Goal: Task Accomplishment & Management: Manage account settings

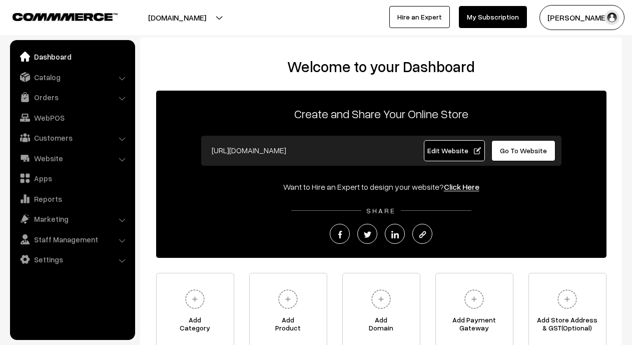
click at [210, 14] on button "[DOMAIN_NAME]" at bounding box center [177, 17] width 128 height 25
click at [49, 81] on link "Catalog" at bounding box center [72, 77] width 119 height 18
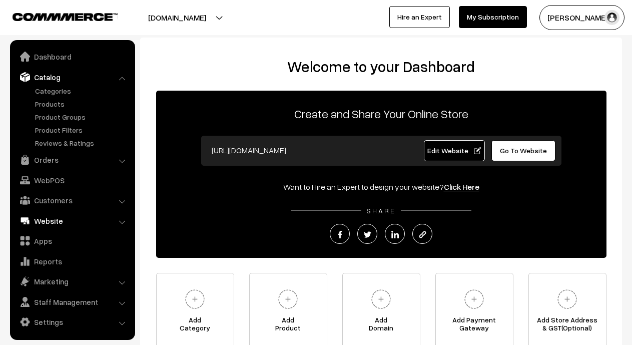
click at [48, 218] on link "Website" at bounding box center [72, 221] width 119 height 18
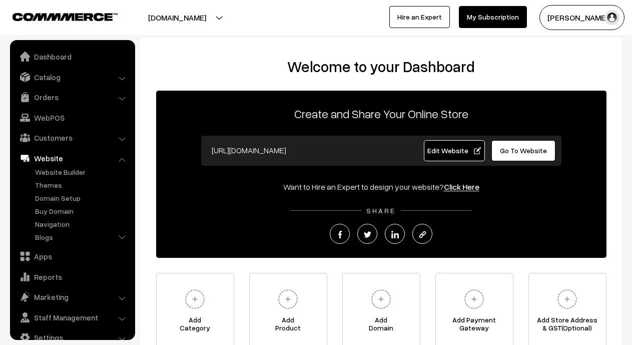
click at [63, 164] on link "Website" at bounding box center [72, 158] width 119 height 18
click at [62, 168] on link "Website Builder" at bounding box center [82, 172] width 99 height 11
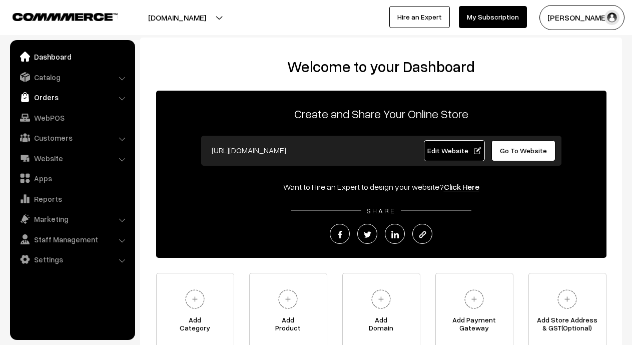
click at [51, 104] on link "Orders" at bounding box center [72, 97] width 119 height 18
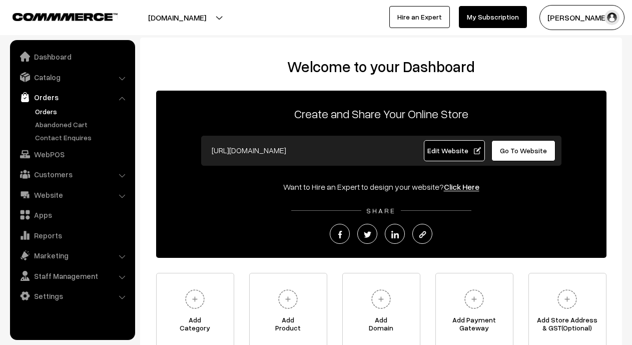
click at [58, 114] on link "Orders" at bounding box center [82, 111] width 99 height 11
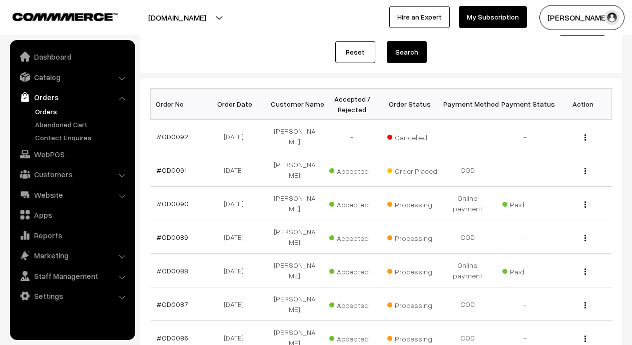
scroll to position [134, 0]
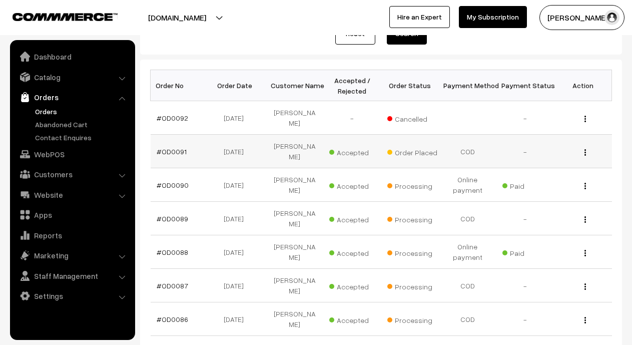
click at [587, 146] on div "View" at bounding box center [583, 151] width 46 height 11
click at [585, 149] on img "button" at bounding box center [586, 152] width 2 height 7
click at [555, 156] on link "View" at bounding box center [540, 167] width 85 height 22
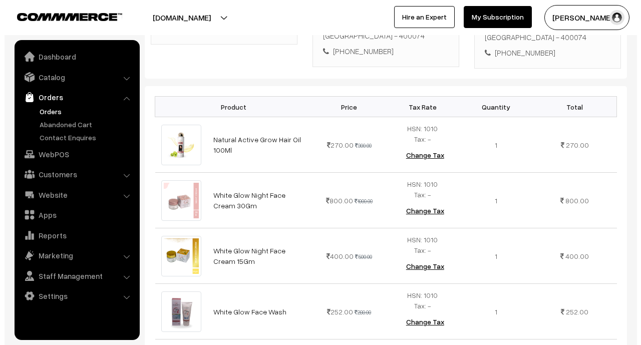
scroll to position [626, 0]
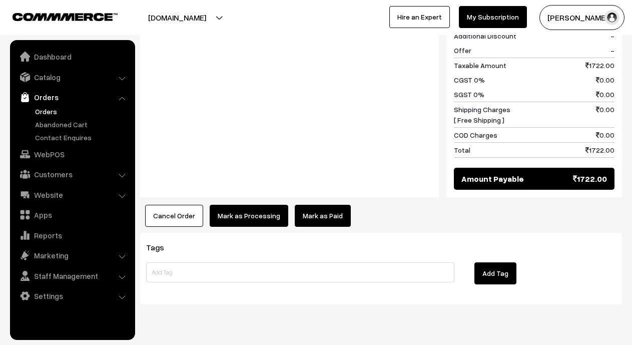
click at [253, 205] on button "Mark as Processing" at bounding box center [249, 216] width 79 height 22
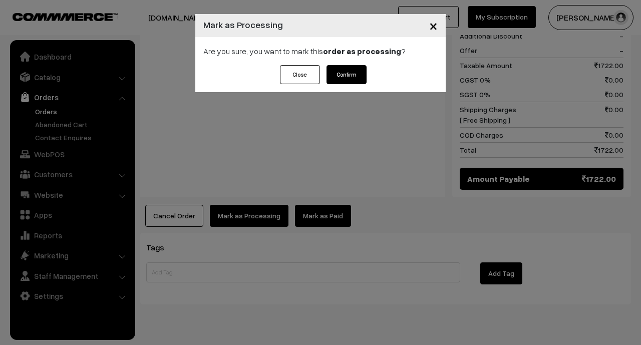
click at [349, 75] on button "Confirm" at bounding box center [347, 74] width 40 height 19
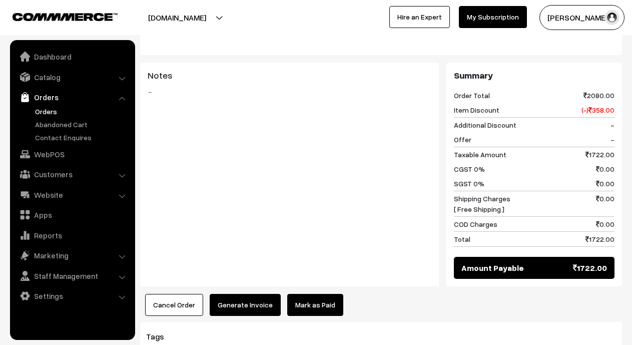
scroll to position [616, 0]
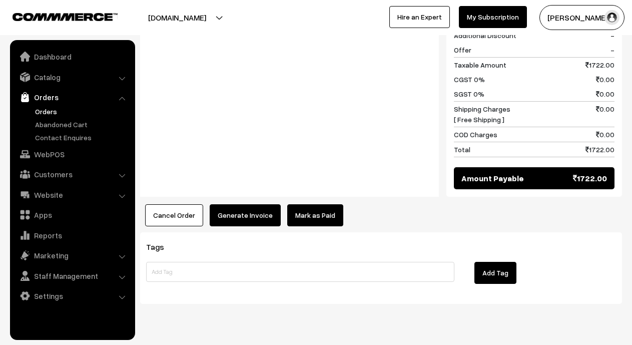
click at [315, 204] on link "Mark as Paid" at bounding box center [315, 215] width 56 height 22
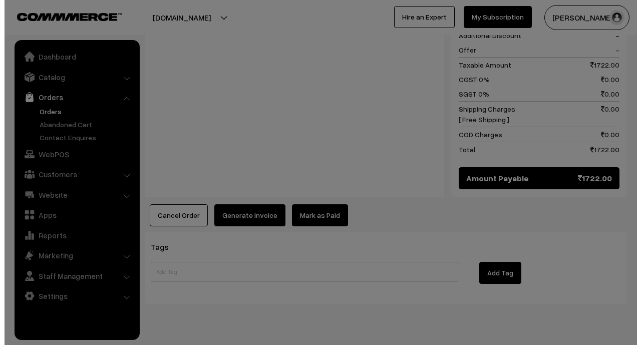
scroll to position [620, 0]
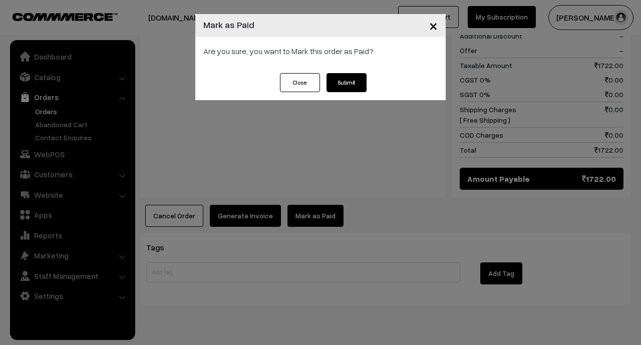
click at [433, 24] on span "×" at bounding box center [433, 25] width 9 height 19
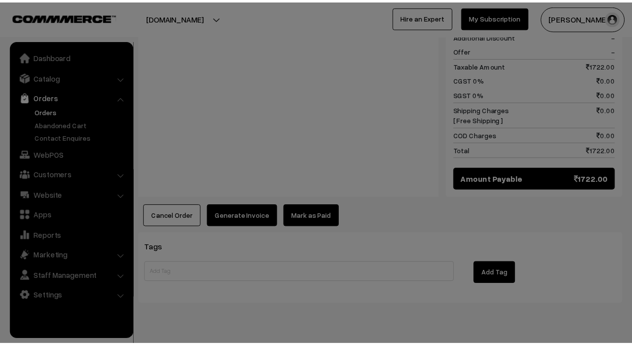
scroll to position [616, 0]
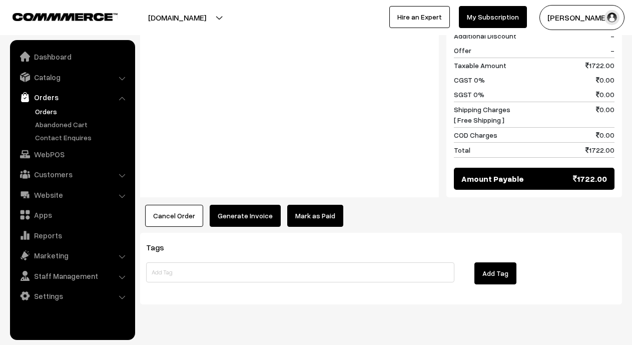
click at [52, 114] on link "Orders" at bounding box center [82, 111] width 99 height 11
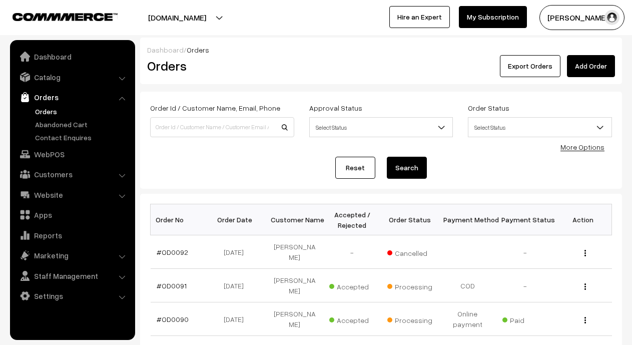
click at [594, 143] on link "More Options" at bounding box center [583, 147] width 44 height 9
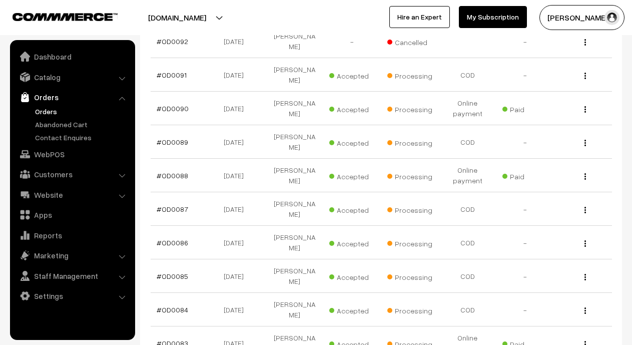
scroll to position [282, 0]
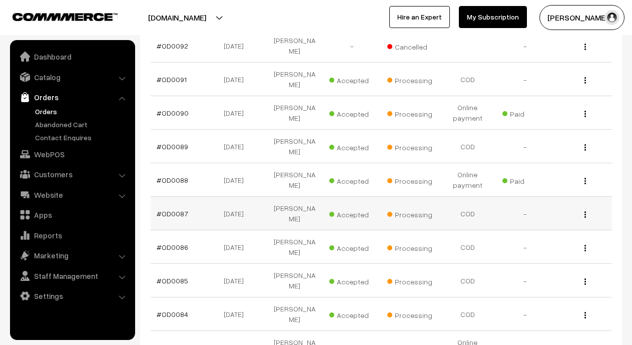
click at [585, 211] on img "button" at bounding box center [586, 214] width 2 height 7
click at [536, 218] on link "View" at bounding box center [540, 229] width 85 height 22
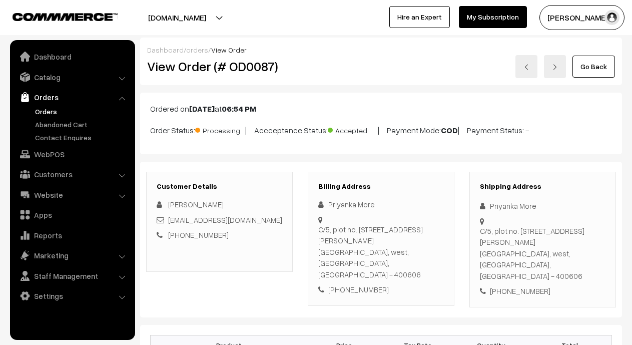
click at [38, 110] on link "Orders" at bounding box center [82, 111] width 99 height 11
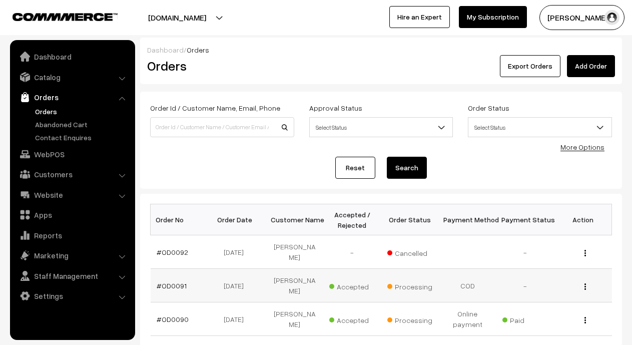
scroll to position [104, 0]
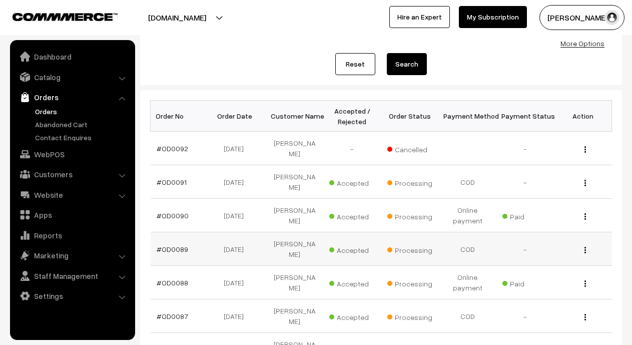
click at [585, 244] on div "View" at bounding box center [583, 249] width 46 height 11
click at [585, 247] on img "button" at bounding box center [586, 250] width 2 height 7
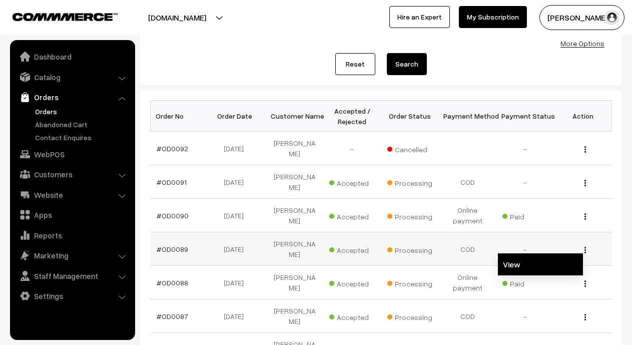
click at [541, 253] on link "View" at bounding box center [540, 264] width 85 height 22
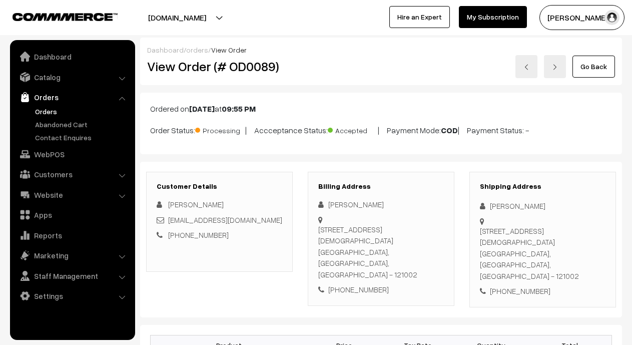
click at [587, 67] on link "Go Back" at bounding box center [594, 67] width 43 height 22
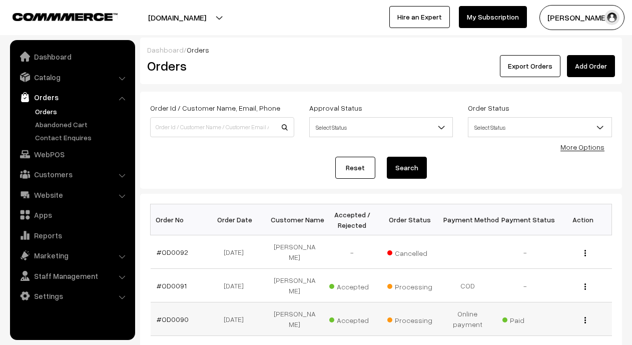
click at [584, 314] on div "View" at bounding box center [583, 319] width 46 height 11
click at [584, 316] on button "button" at bounding box center [585, 320] width 3 height 8
click at [526, 324] on link "View" at bounding box center [540, 335] width 85 height 22
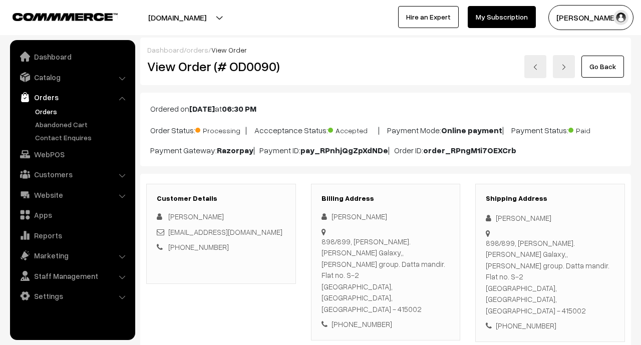
drag, startPoint x: 321, startPoint y: 252, endPoint x: 364, endPoint y: 270, distance: 47.2
click at [376, 275] on div "Billing Address Sachin Bhaurao Sapkal 898/899, Shaniwar peth. Prathamesh Galaxy…" at bounding box center [386, 262] width 150 height 157
click at [325, 256] on div "898/899, Shaniwar peth. Prathamesh Galaxy,, Vinayak Ithape group. Datta mandir.…" at bounding box center [386, 275] width 129 height 79
drag, startPoint x: 318, startPoint y: 257, endPoint x: 356, endPoint y: 260, distance: 38.2
click at [356, 260] on div "Billing Address Sachin Bhaurao Sapkal 898/899, Shaniwar peth. Prathamesh Galaxy…" at bounding box center [386, 262] width 150 height 157
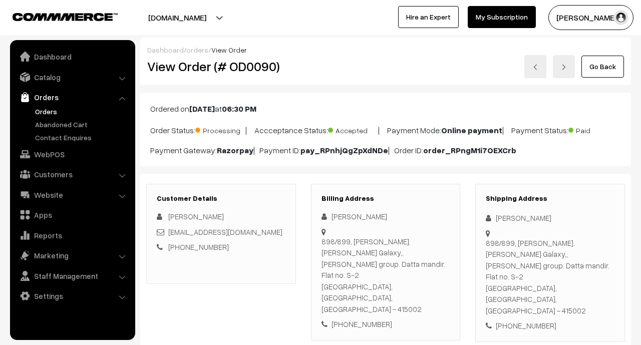
click at [325, 236] on icon at bounding box center [327, 232] width 10 height 8
click at [321, 256] on div "Billing Address Sachin Bhaurao Sapkal 898/899, Shaniwar peth. Prathamesh Galaxy…" at bounding box center [386, 262] width 150 height 157
click at [606, 70] on link "Go Back" at bounding box center [602, 67] width 43 height 22
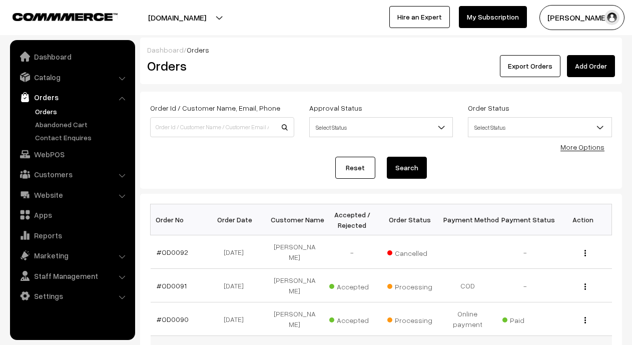
click at [586, 317] on img "button" at bounding box center [586, 320] width 2 height 7
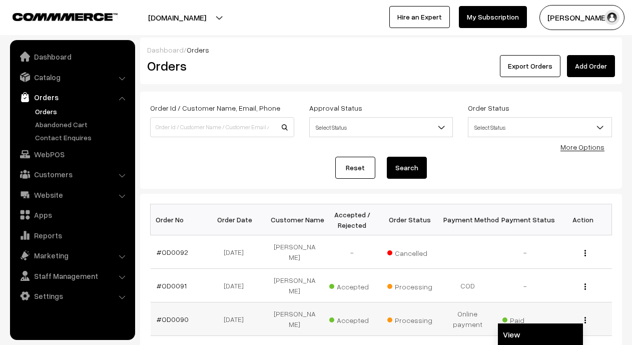
click at [513, 324] on link "View" at bounding box center [540, 335] width 85 height 22
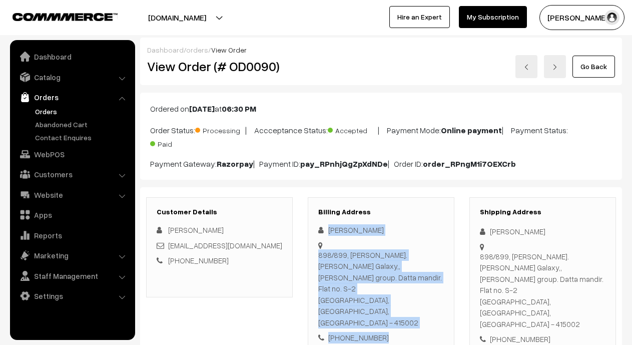
drag, startPoint x: 329, startPoint y: 229, endPoint x: 397, endPoint y: 306, distance: 102.9
click at [397, 306] on div "[PERSON_NAME] 898/899, [PERSON_NAME]. [PERSON_NAME] Galaxy,, [PERSON_NAME] grou…" at bounding box center [382, 283] width 126 height 119
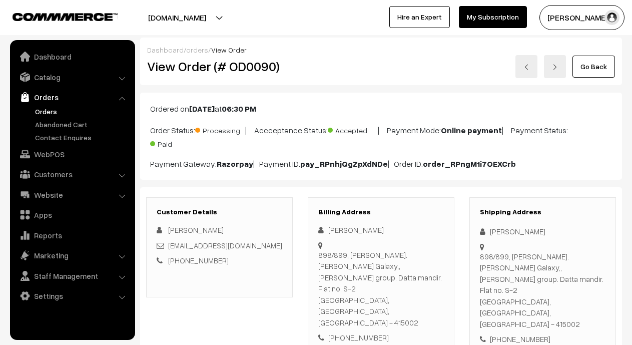
click at [324, 234] on div "Sachin Bhaurao Sapkal" at bounding box center [382, 230] width 126 height 12
drag, startPoint x: 327, startPoint y: 230, endPoint x: 401, endPoint y: 233, distance: 74.2
click at [401, 233] on div "Sachin Bhaurao Sapkal" at bounding box center [382, 230] width 126 height 12
copy div "Sachin Bhaurao Sapkal"
drag, startPoint x: 319, startPoint y: 253, endPoint x: 430, endPoint y: 291, distance: 117.5
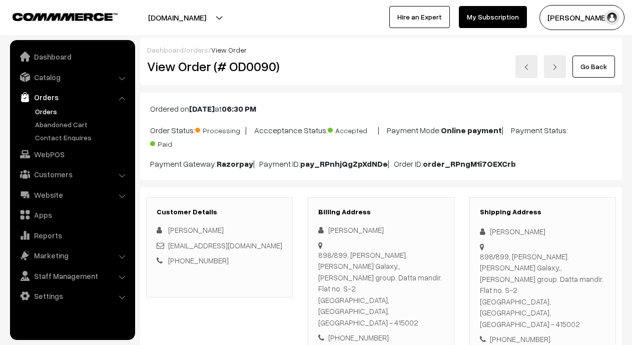
click at [430, 291] on div "898/899, Shaniwar peth. Prathamesh Galaxy,, Vinayak Ithape group. Datta mandir.…" at bounding box center [382, 288] width 126 height 79
copy div "898/899, Shaniwar peth. Prathamesh Galaxy,, Vinayak Ithape group. Datta mandir.…"
drag, startPoint x: 341, startPoint y: 307, endPoint x: 386, endPoint y: 307, distance: 45.6
click at [386, 332] on div "+91 8830950139" at bounding box center [382, 338] width 126 height 12
copy div "8830950139"
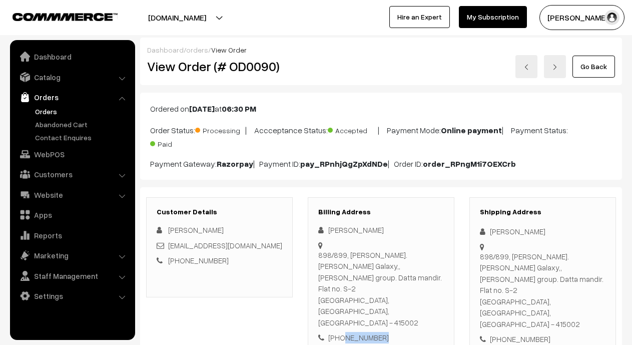
click at [588, 66] on link "Go Back" at bounding box center [594, 67] width 43 height 22
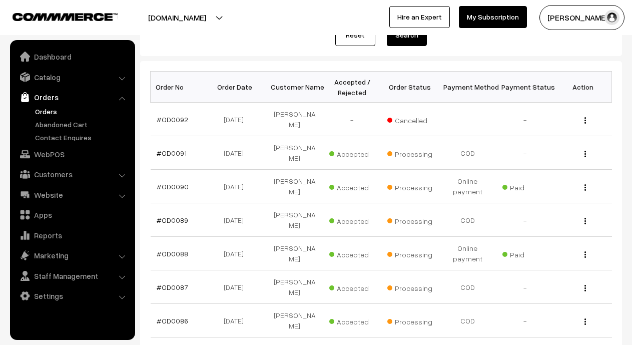
scroll to position [133, 0]
click at [582, 281] on div "View" at bounding box center [583, 286] width 46 height 11
click at [587, 283] on button "button" at bounding box center [585, 287] width 3 height 8
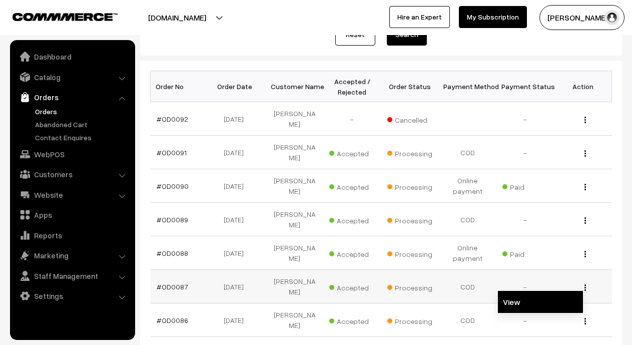
click at [544, 291] on link "View" at bounding box center [540, 302] width 85 height 22
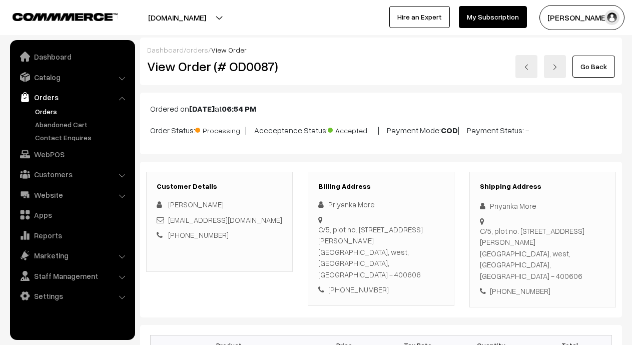
click at [598, 59] on link "Go Back" at bounding box center [594, 67] width 43 height 22
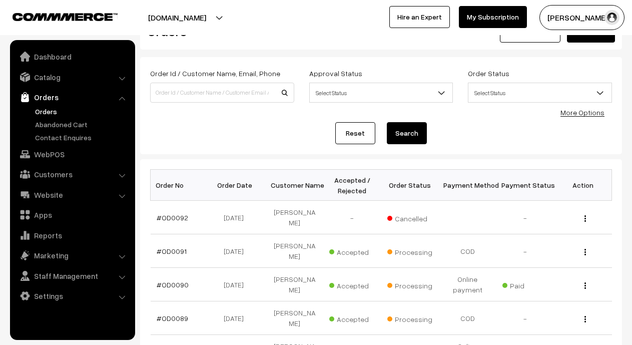
scroll to position [47, 0]
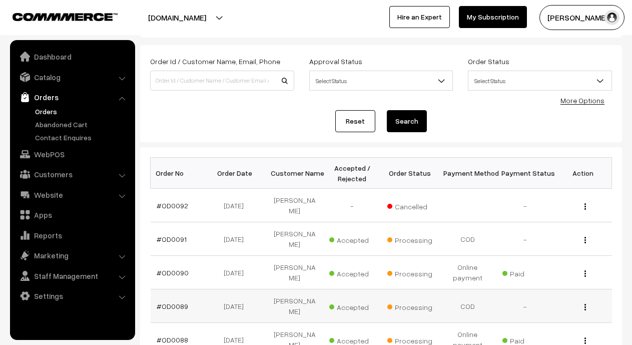
click at [587, 303] on button "button" at bounding box center [585, 307] width 3 height 8
click at [513, 310] on link "View" at bounding box center [540, 321] width 85 height 22
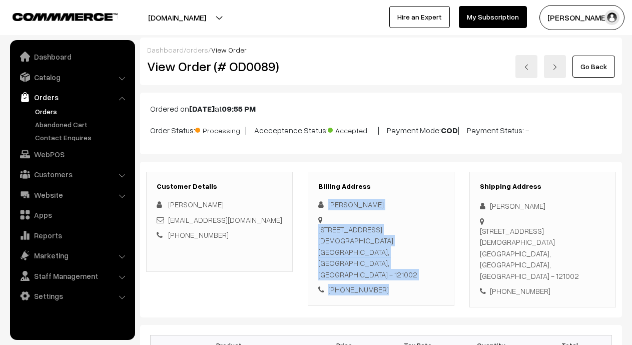
click at [378, 210] on div "Adnan Shaikh Haryana faridabad Padam Nagar tegaon road gali number 1, Padam Nag…" at bounding box center [382, 247] width 126 height 97
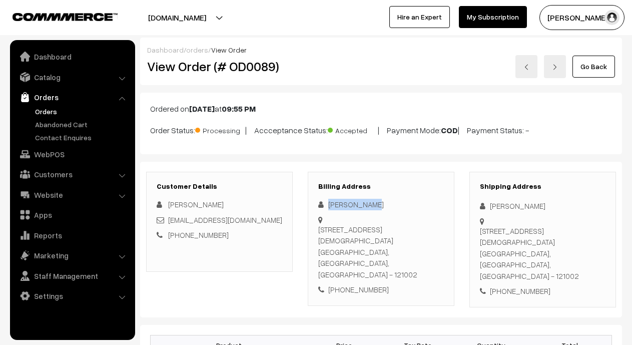
drag, startPoint x: 328, startPoint y: 203, endPoint x: 375, endPoint y: 207, distance: 46.7
click at [375, 207] on div "[PERSON_NAME]" at bounding box center [382, 205] width 126 height 12
drag, startPoint x: 340, startPoint y: 279, endPoint x: 381, endPoint y: 282, distance: 41.7
click at [381, 284] on div "+91 8178850870" at bounding box center [382, 290] width 126 height 12
copy div "8178850870"
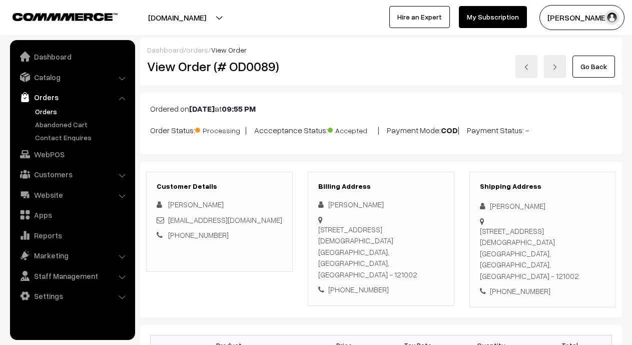
click at [319, 227] on div "Haryana faridabad Padam Nagar tegaon road gali number 1, Padam Nagar tegaon roa…" at bounding box center [382, 252] width 126 height 57
drag, startPoint x: 341, startPoint y: 277, endPoint x: 383, endPoint y: 279, distance: 42.1
click at [383, 284] on div "+91 8178850870" at bounding box center [382, 290] width 126 height 12
copy div "8178850870"
drag, startPoint x: 318, startPoint y: 229, endPoint x: 425, endPoint y: 258, distance: 111.2
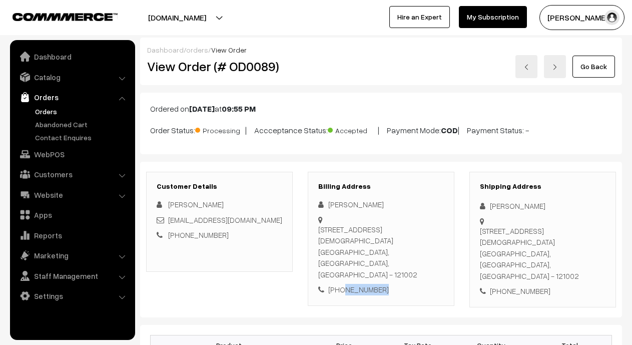
click at [425, 258] on div "Haryana faridabad Padam Nagar tegaon road gali number 1, Padam Nagar tegaon roa…" at bounding box center [382, 252] width 126 height 57
copy div "Haryana faridabad Padam Nagar tegaon road gali number 1, Padam Nagar tegaon roa…"
click at [358, 284] on div "+91 8178850870" at bounding box center [382, 290] width 126 height 12
copy div "5"
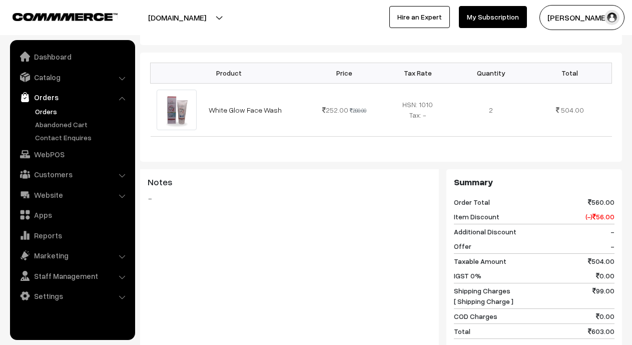
scroll to position [287, 0]
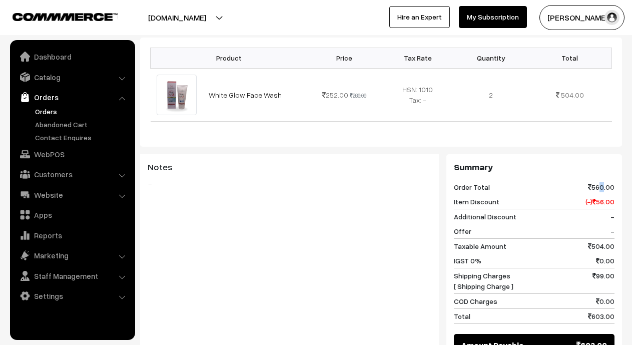
click at [598, 182] on span "560.00" at bounding box center [601, 187] width 27 height 11
copy span "6"
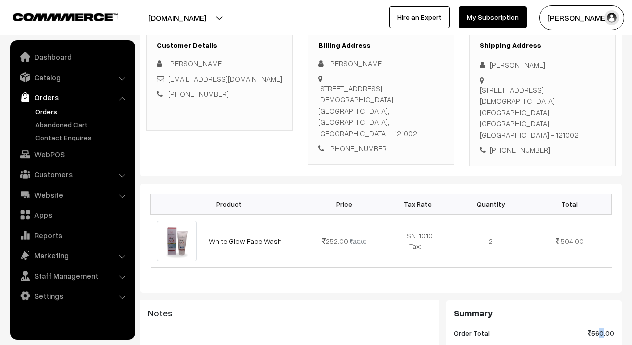
scroll to position [0, 0]
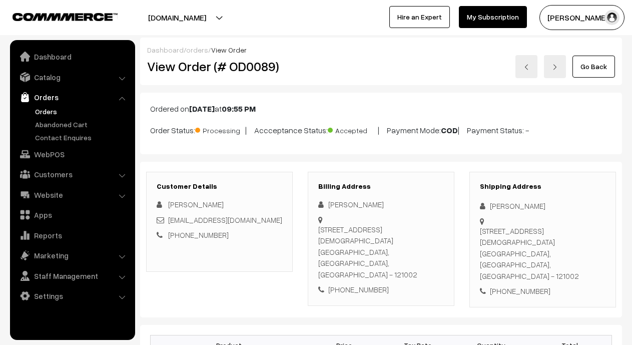
click at [590, 63] on link "Go Back" at bounding box center [594, 67] width 43 height 22
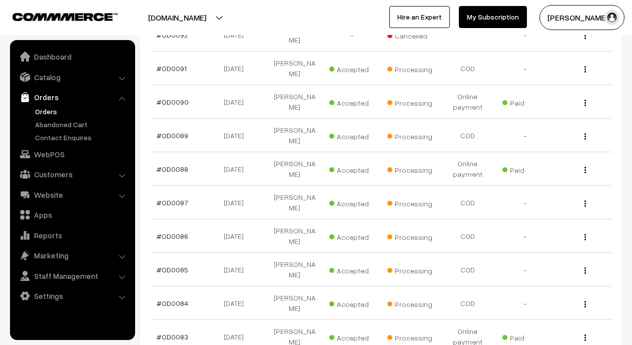
scroll to position [232, 0]
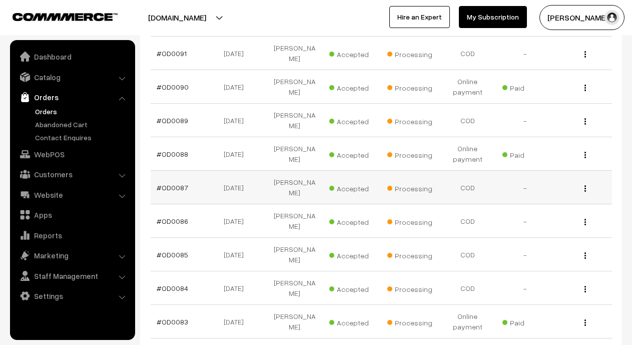
click at [587, 182] on div "View" at bounding box center [583, 187] width 46 height 11
click at [584, 184] on button "button" at bounding box center [585, 188] width 3 height 8
click at [523, 192] on link "View" at bounding box center [540, 203] width 85 height 22
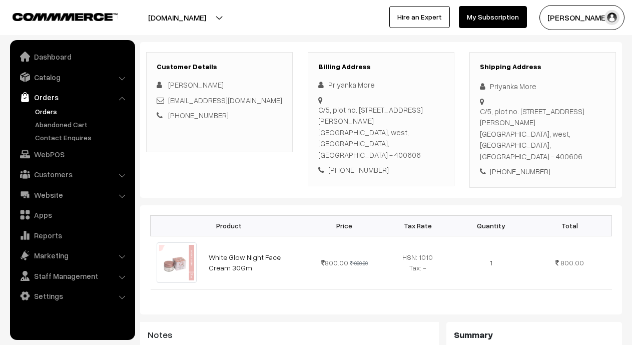
scroll to position [120, 0]
drag, startPoint x: 326, startPoint y: 86, endPoint x: 372, endPoint y: 87, distance: 46.1
click at [372, 87] on div "Priyanka More" at bounding box center [382, 85] width 126 height 12
copy div "Priyanka More"
drag, startPoint x: 340, startPoint y: 159, endPoint x: 380, endPoint y: 159, distance: 40.6
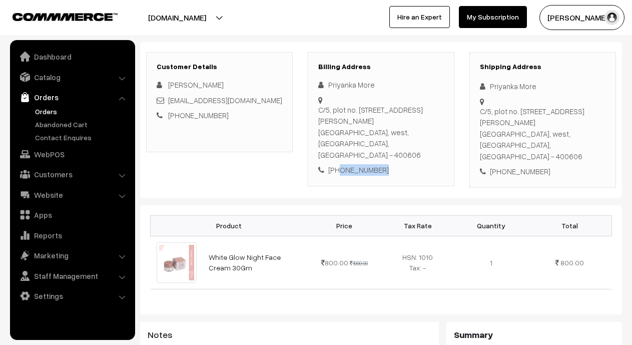
click at [380, 164] on div "[PHONE_NUMBER]" at bounding box center [382, 170] width 126 height 12
copy div "8425977461"
click at [480, 114] on div "Shipping Address Priyanka More C/5, plot no. [STREET_ADDRESS][PERSON_NAME] [PHO…" at bounding box center [543, 120] width 147 height 136
copy div "C/5, plot no. [STREET_ADDRESS][PERSON_NAME]"
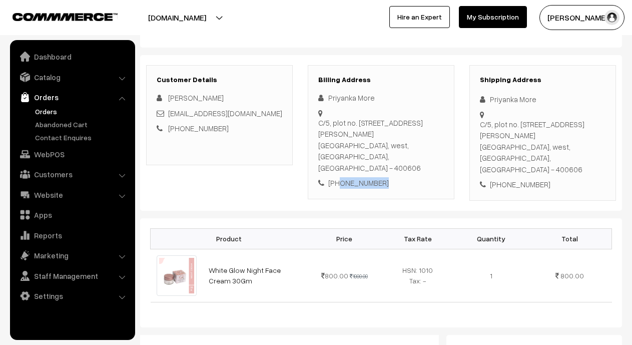
scroll to position [105, 0]
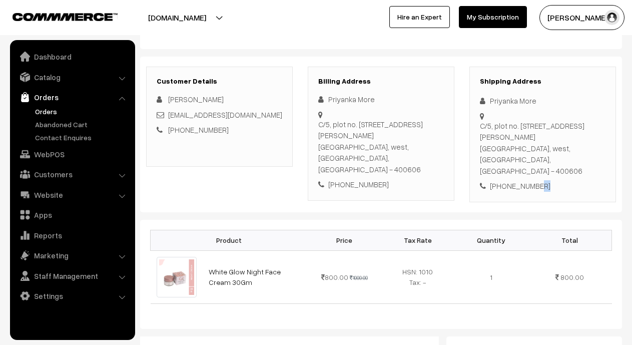
drag, startPoint x: 532, startPoint y: 175, endPoint x: 540, endPoint y: 174, distance: 7.6
click at [540, 180] on div "[PHONE_NUMBER]" at bounding box center [543, 186] width 126 height 12
copy div "61"
click at [376, 179] on div "[PHONE_NUMBER]" at bounding box center [382, 185] width 126 height 12
copy div "6"
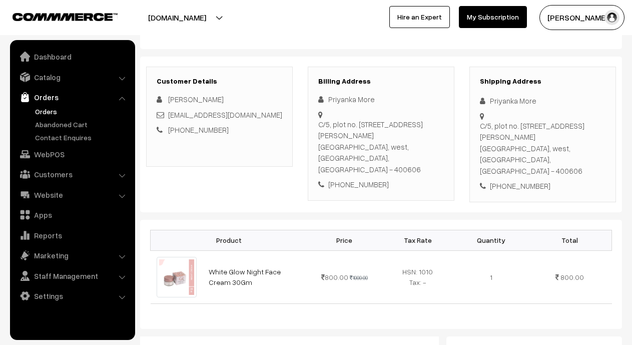
click at [260, 95] on div "[PERSON_NAME]" at bounding box center [220, 100] width 126 height 12
click at [354, 179] on div "[PHONE_NUMBER]" at bounding box center [382, 185] width 126 height 12
copy div "5"
